Goal: Find specific page/section: Find specific page/section

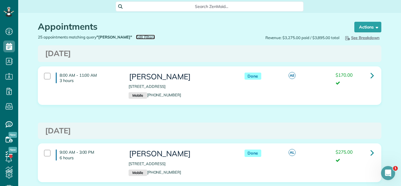
click at [136, 37] on span "Edit Filters" at bounding box center [145, 37] width 19 height 5
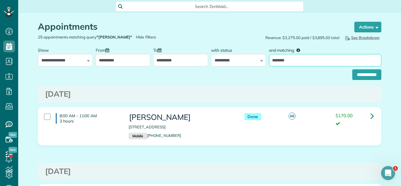
click at [312, 58] on input "********" at bounding box center [325, 60] width 112 height 12
type input "******"
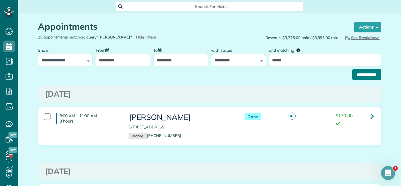
click at [372, 74] on input "**********" at bounding box center [366, 74] width 29 height 11
